Goal: Task Accomplishment & Management: Manage account settings

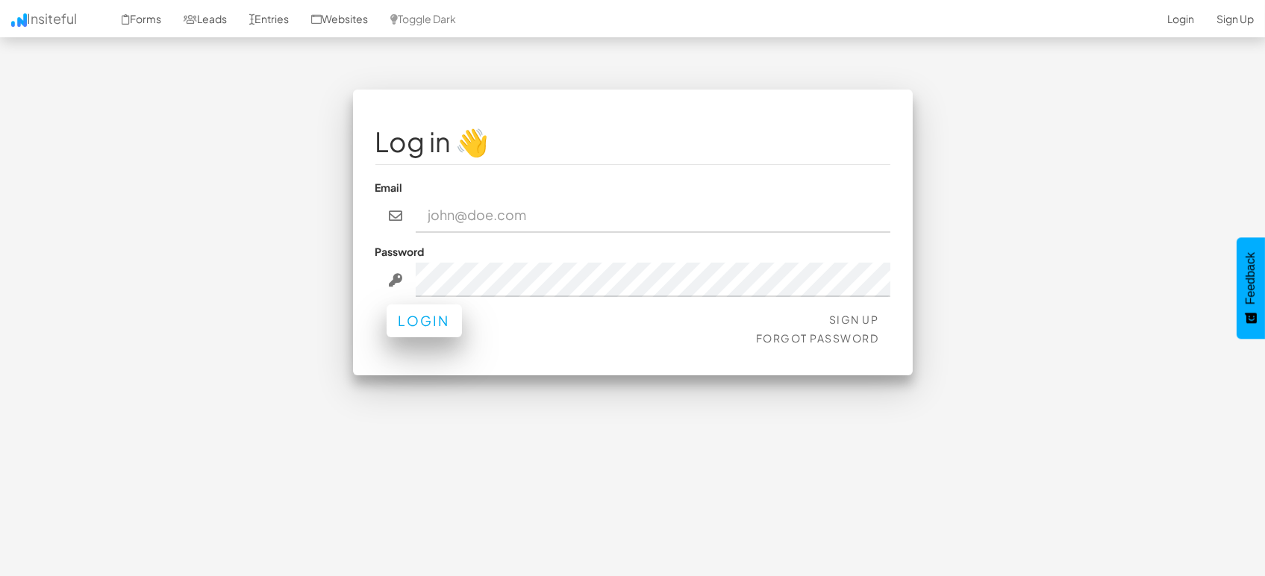
type input "[EMAIL_ADDRESS][DOMAIN_NAME]"
click at [440, 326] on button "Login" at bounding box center [424, 321] width 75 height 33
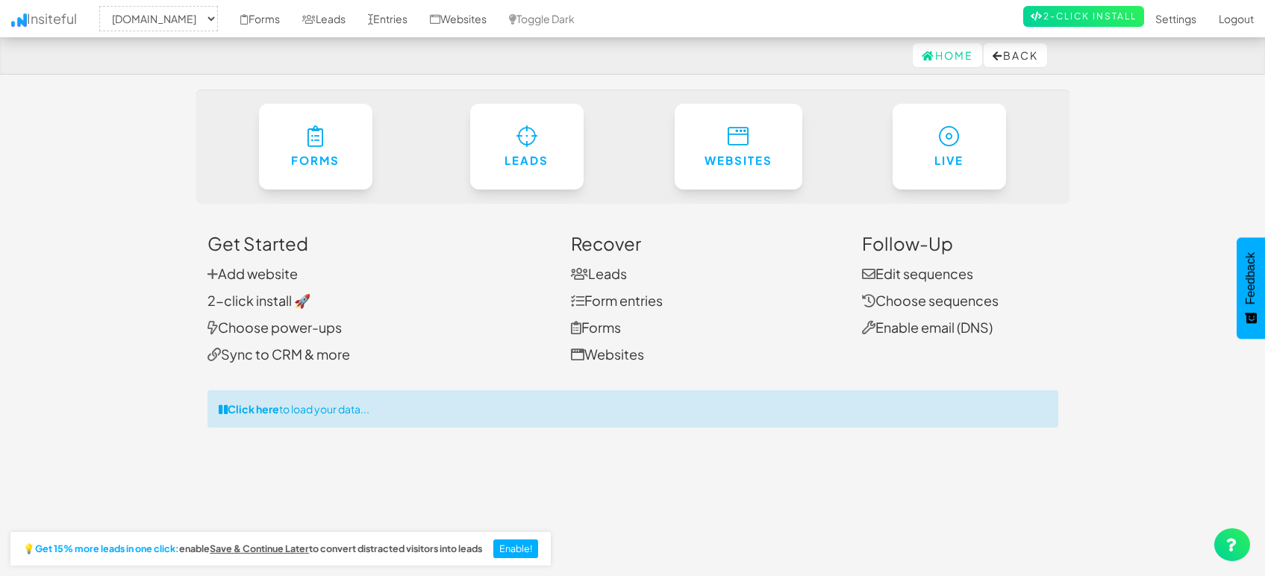
select select "1505"
click at [407, 15] on link "Entries" at bounding box center [388, 18] width 62 height 37
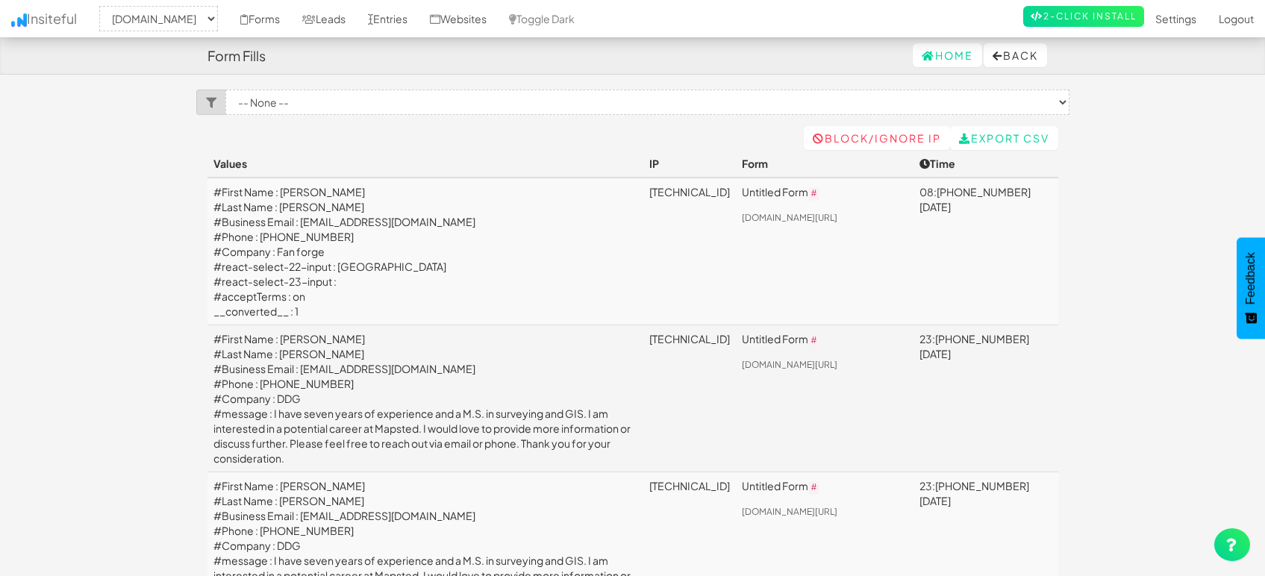
select select "1505"
click at [341, 18] on link "Leads" at bounding box center [324, 18] width 66 height 37
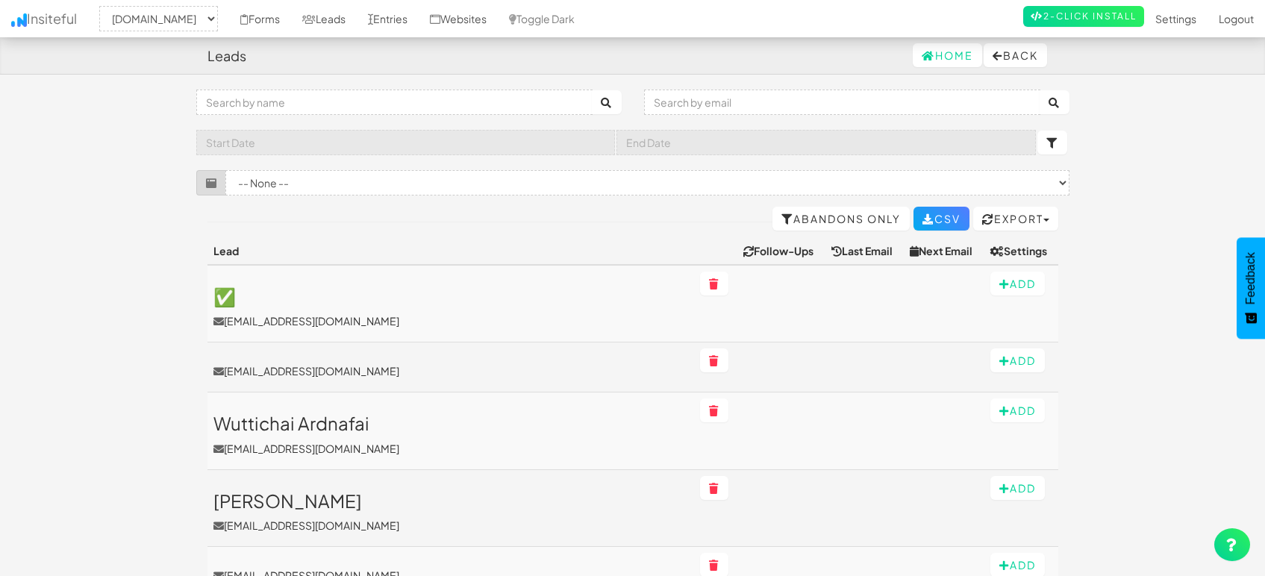
select select "1505"
